Goal: Learn about a topic: Learn about a topic

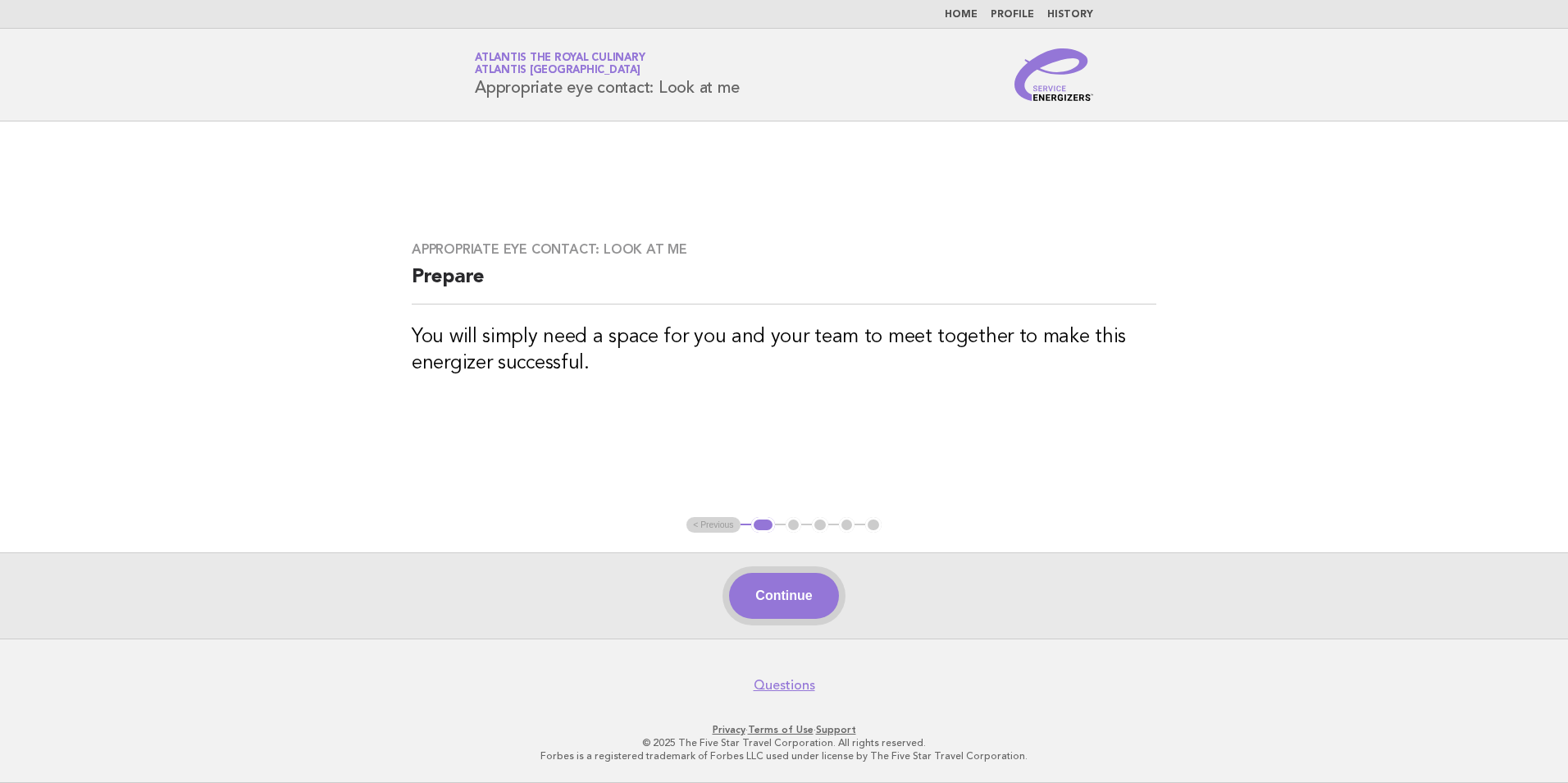
click at [791, 606] on button "Continue" at bounding box center [784, 595] width 109 height 46
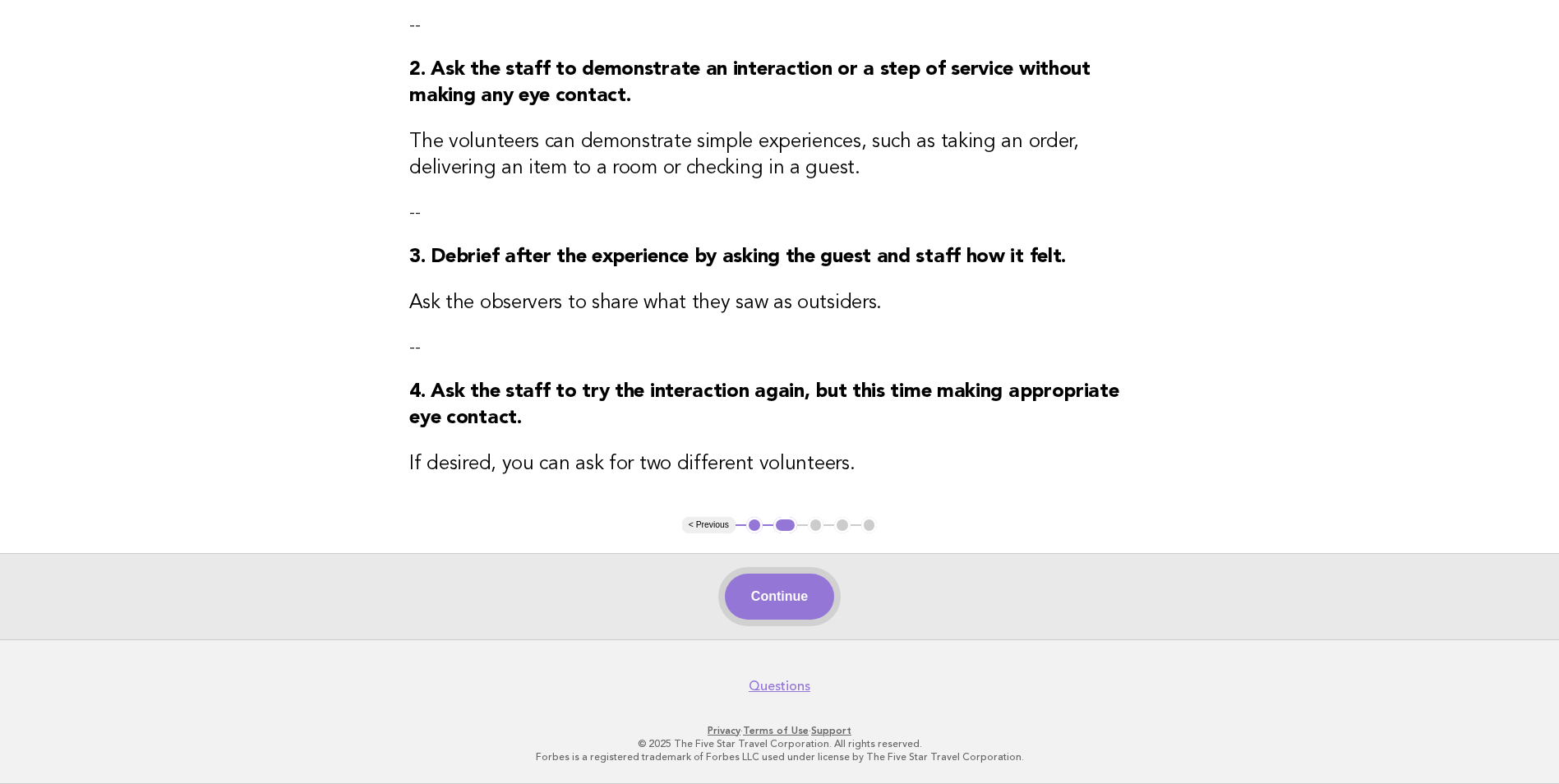
click at [789, 595] on button "Continue" at bounding box center [779, 596] width 109 height 46
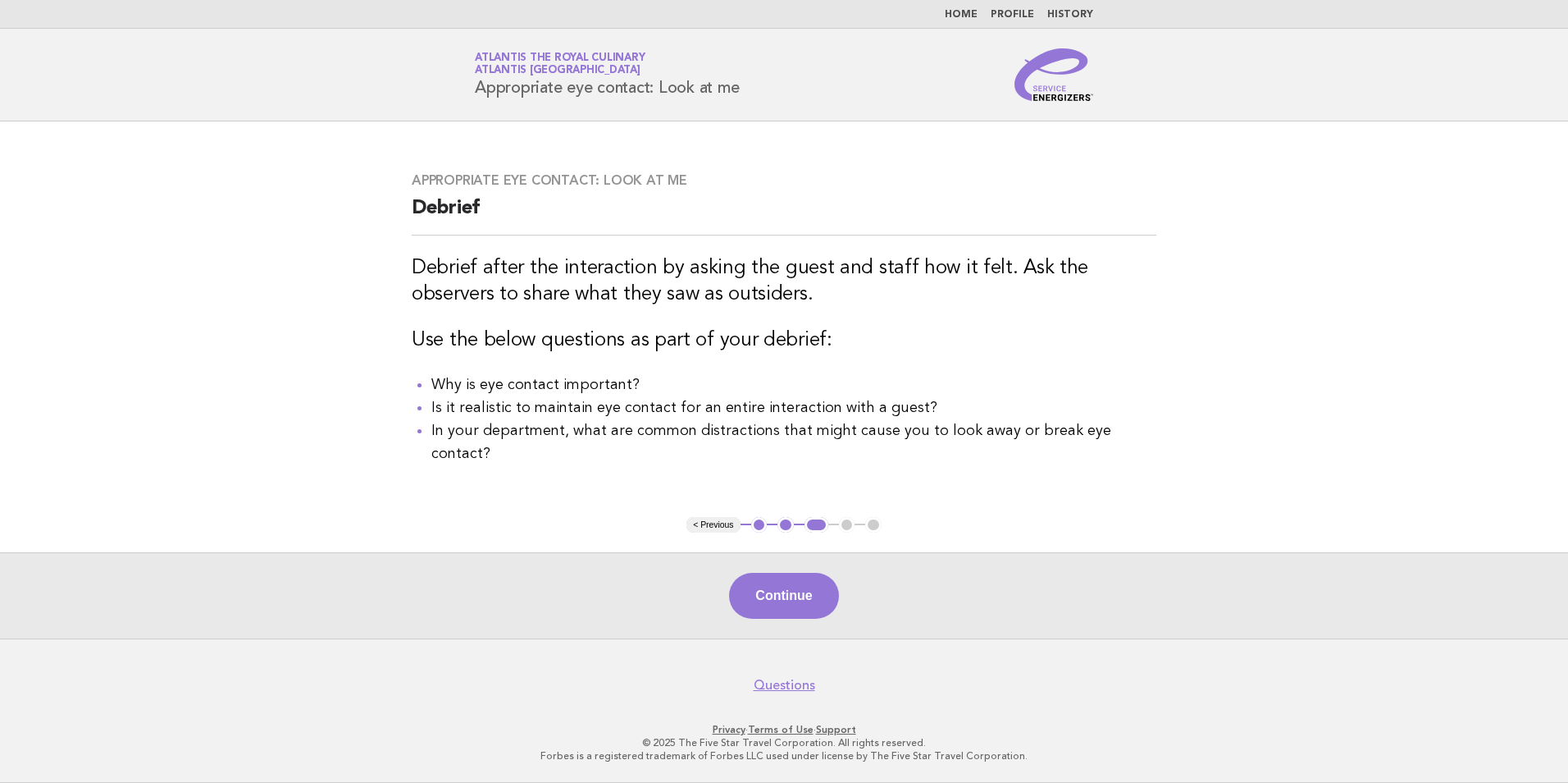
click at [788, 594] on button "Continue" at bounding box center [784, 595] width 109 height 46
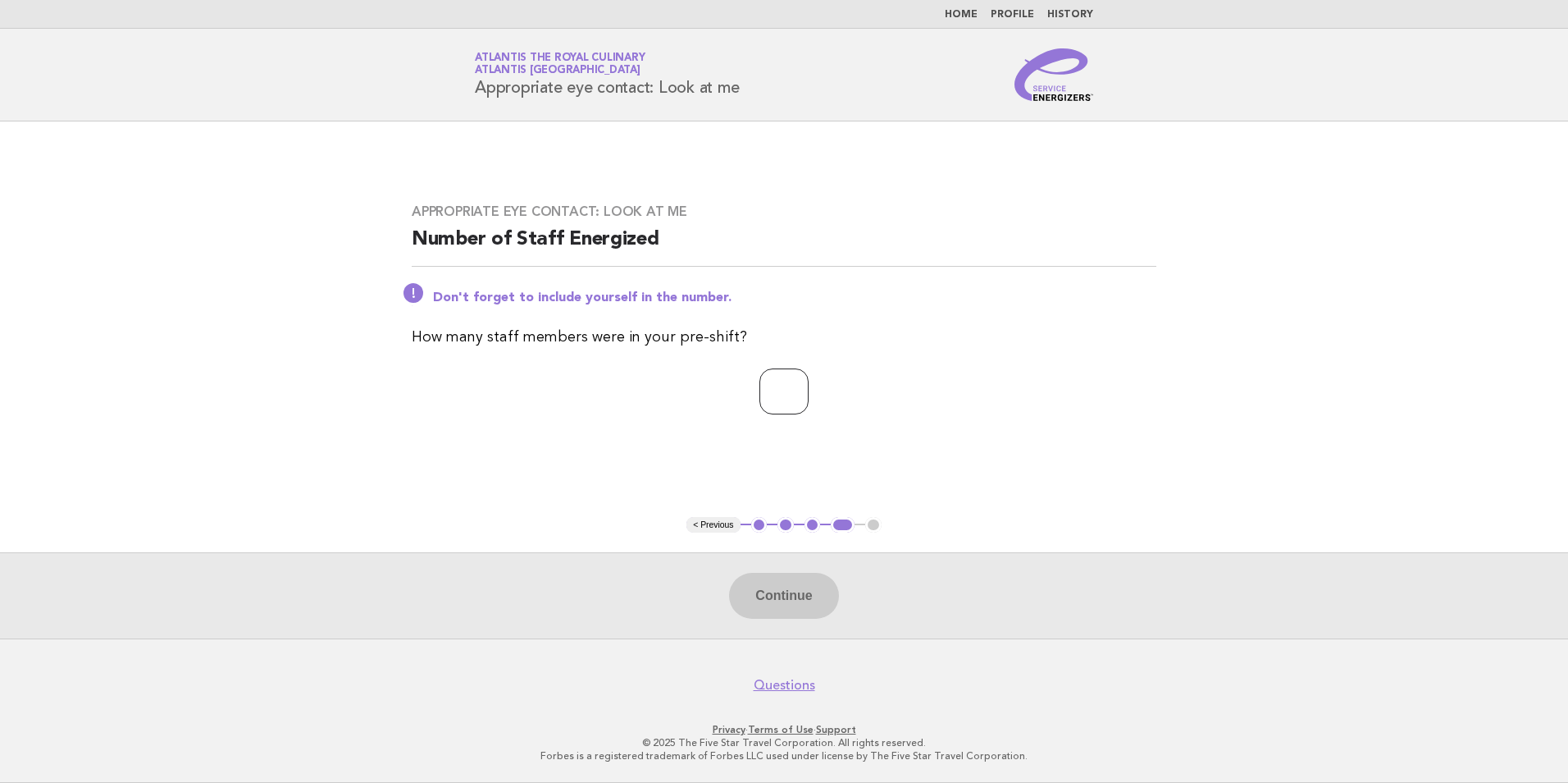
click at [777, 397] on input "number" at bounding box center [784, 392] width 49 height 46
type input "**"
click at [776, 601] on button "Continue" at bounding box center [784, 595] width 109 height 46
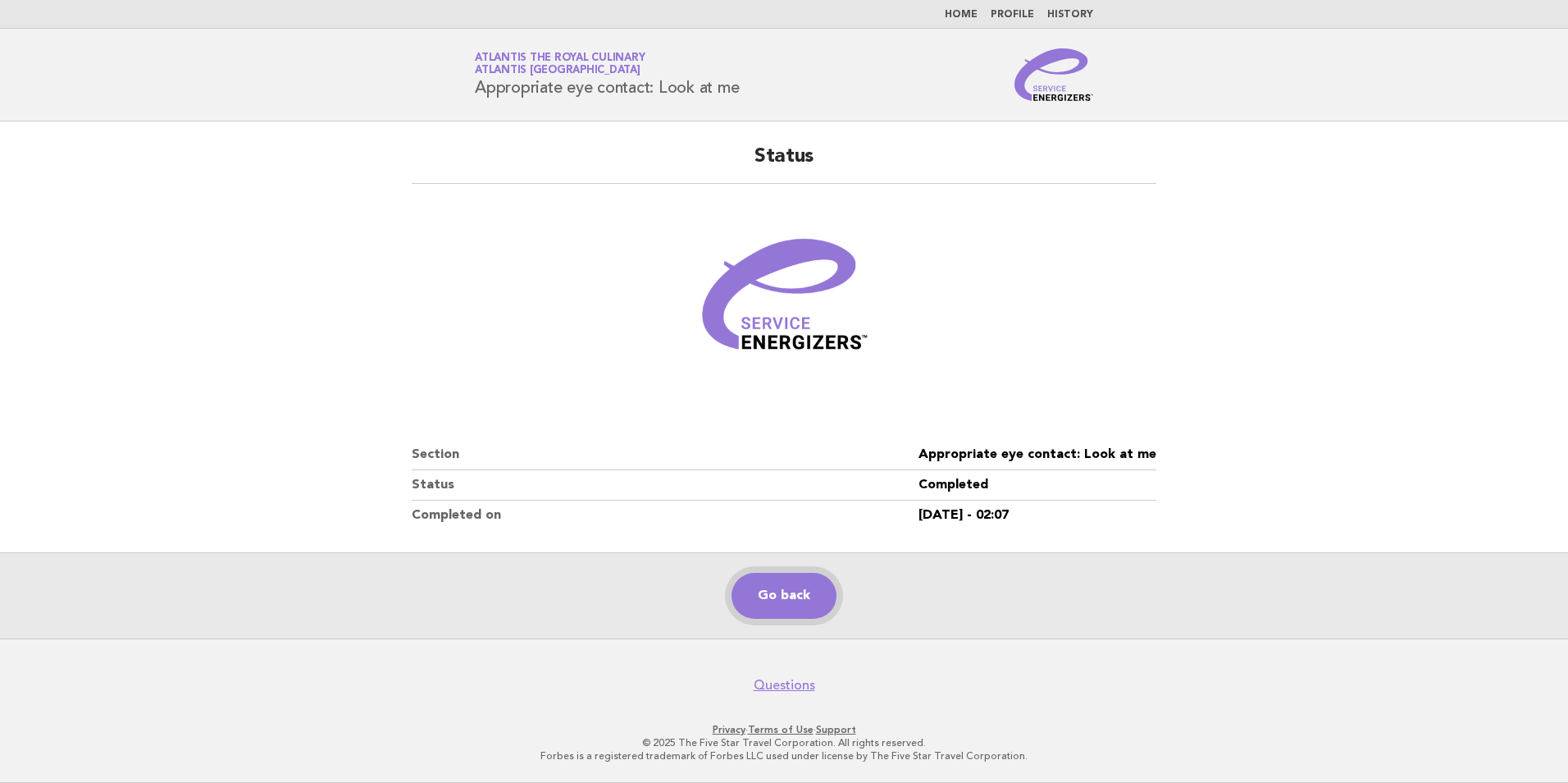
click at [786, 596] on link "Go back" at bounding box center [784, 595] width 105 height 46
